Goal: Information Seeking & Learning: Learn about a topic

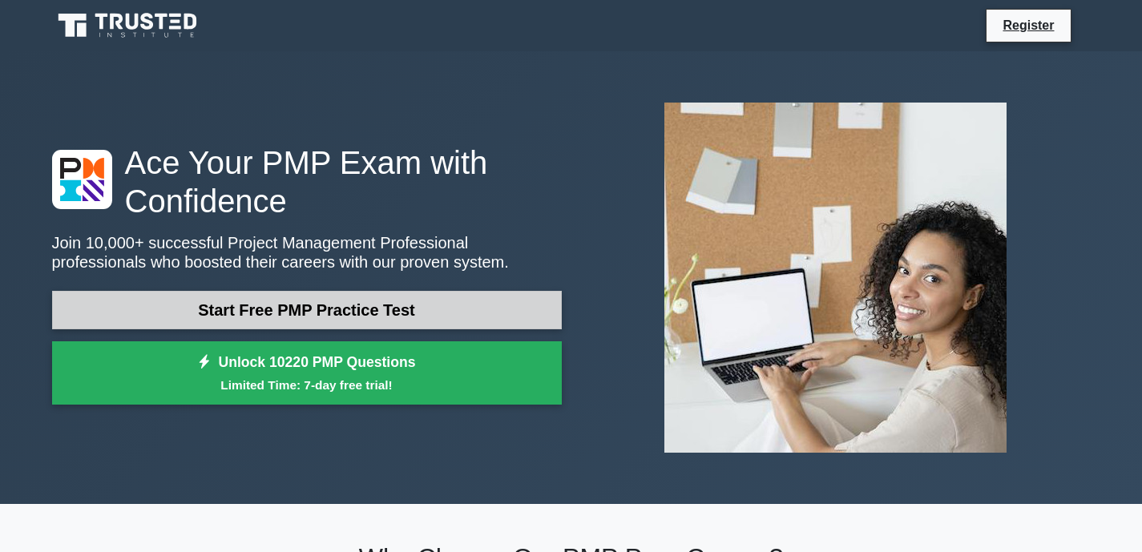
click at [354, 317] on link "Start Free PMP Practice Test" at bounding box center [307, 310] width 510 height 38
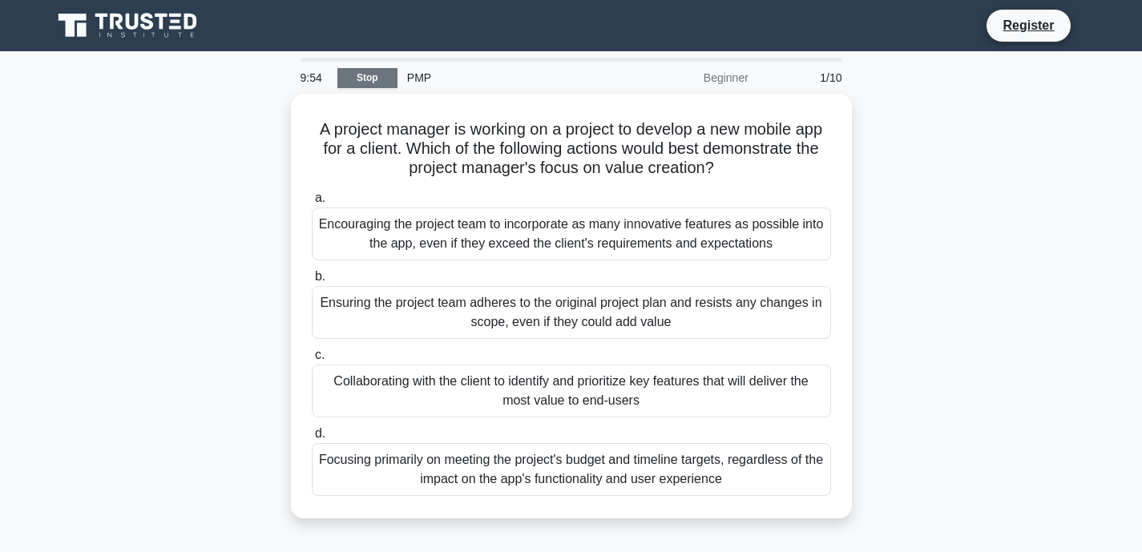
click at [380, 78] on link "Stop" at bounding box center [368, 78] width 60 height 20
